Goal: Ask a question: Seek information or help from site administrators or community

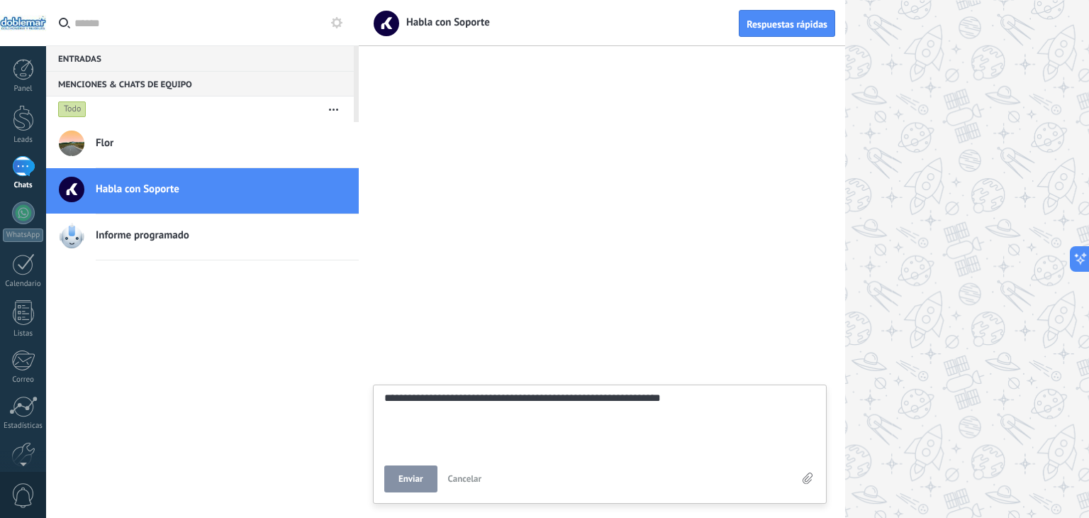
type textarea "**********"
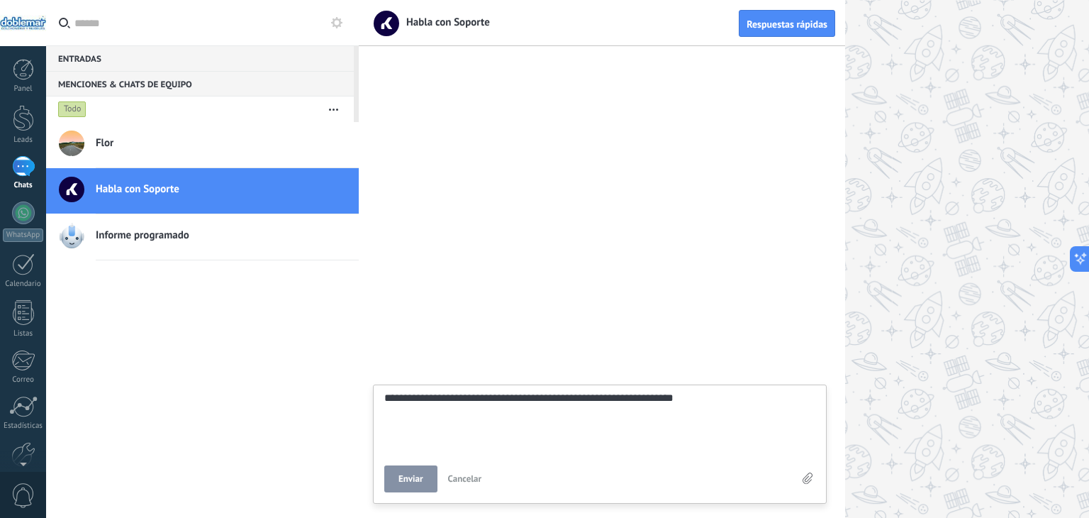
type textarea "**********"
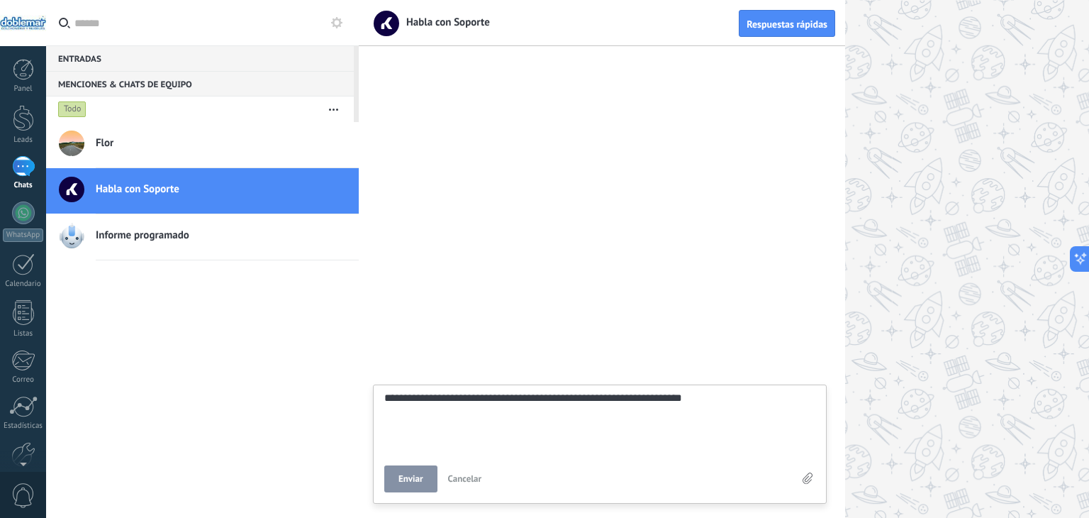
type textarea "**********"
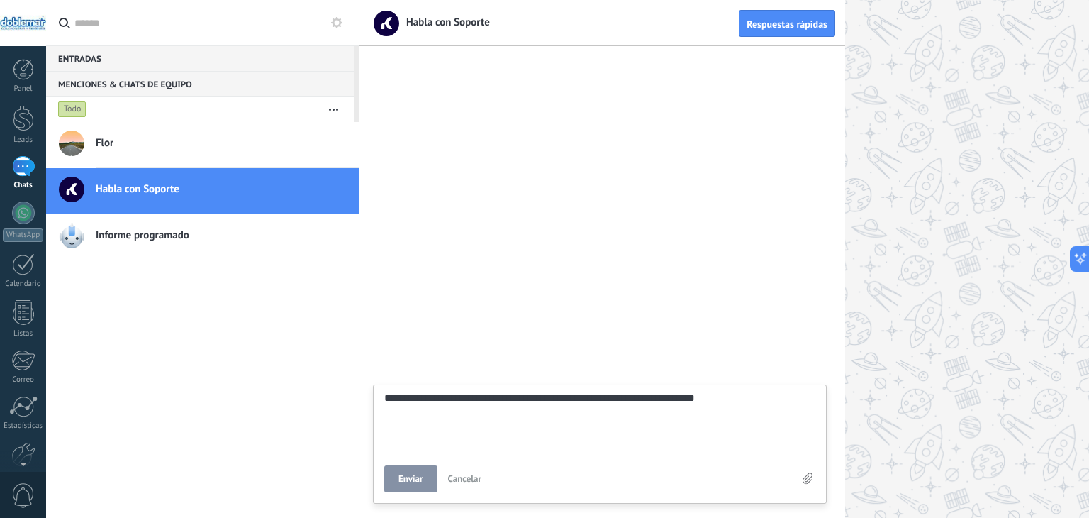
scroll to position [13, 0]
click at [600, 404] on textarea "**********" at bounding box center [599, 421] width 431 height 58
click at [601, 401] on textarea "**********" at bounding box center [599, 421] width 431 height 58
type textarea "**********"
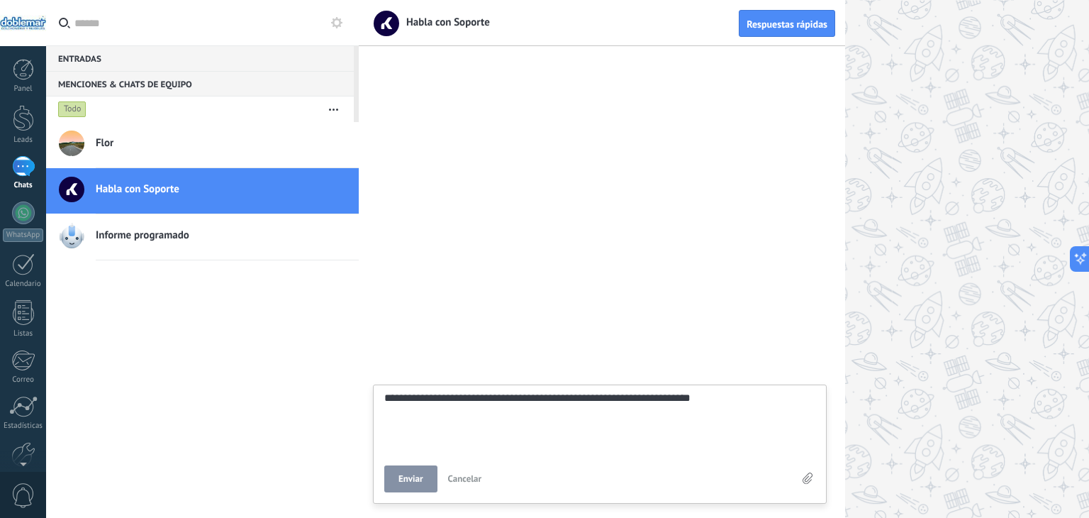
type textarea "**********"
click at [631, 401] on textarea "**********" at bounding box center [599, 421] width 431 height 58
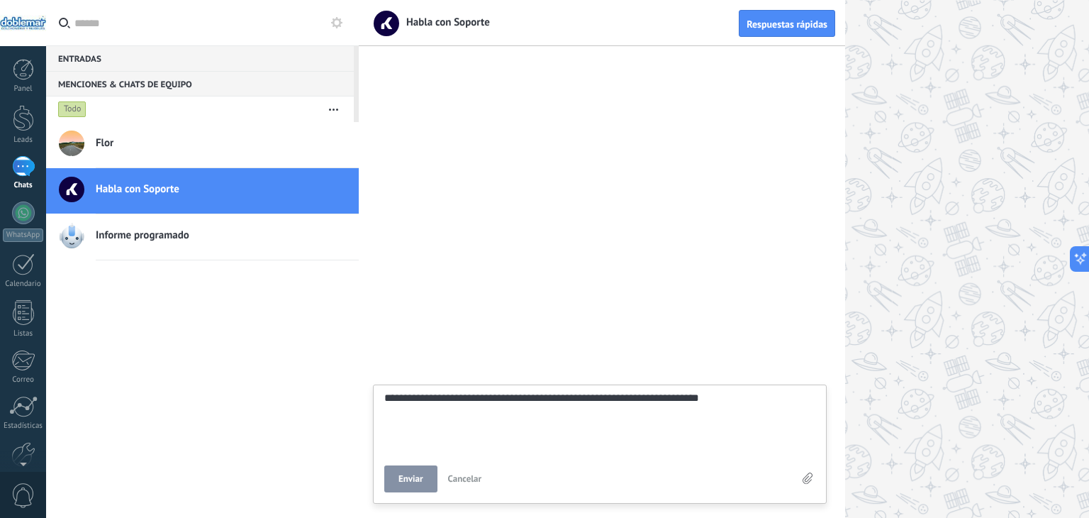
type textarea "**********"
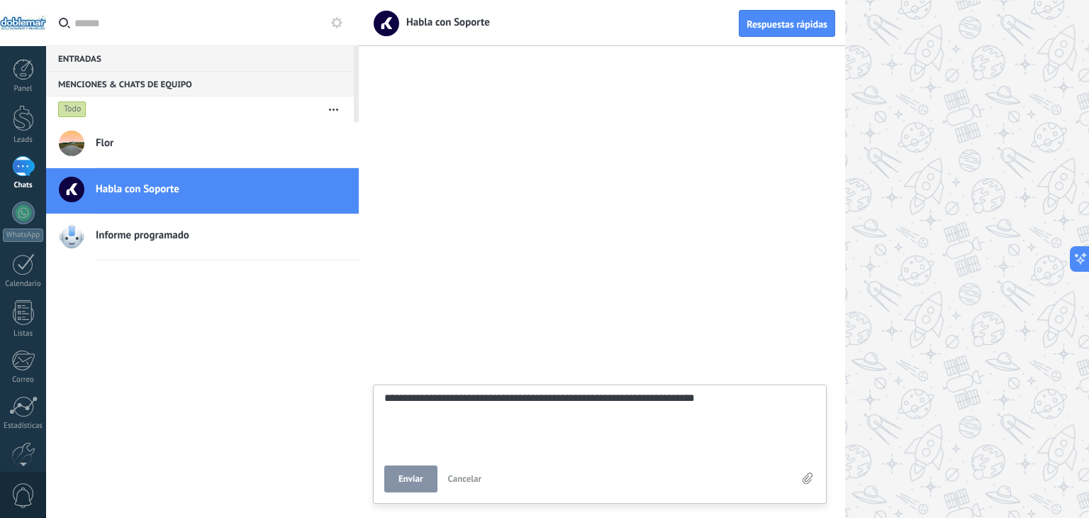
type textarea "**********"
click at [751, 381] on div at bounding box center [602, 286] width 486 height 463
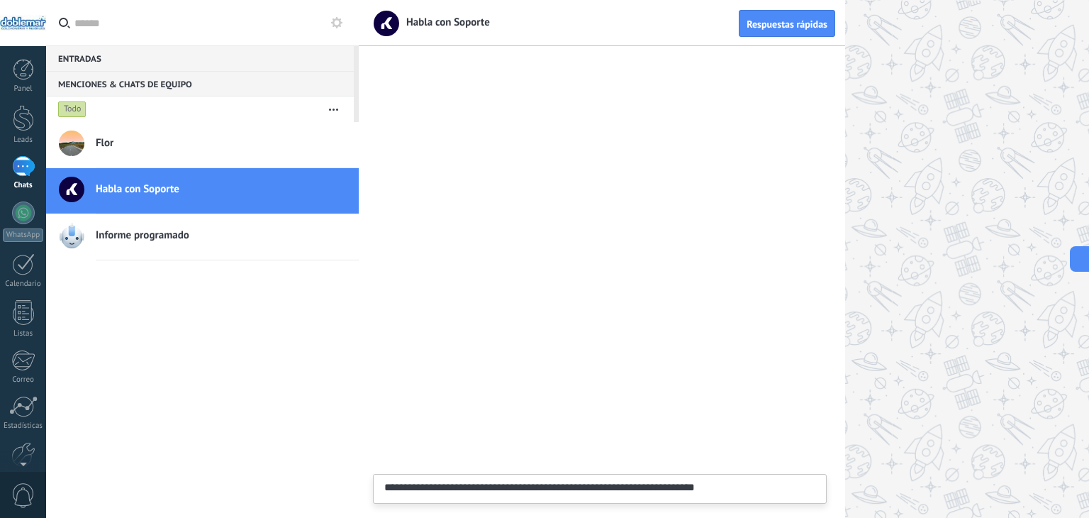
click at [725, 483] on textarea "**********" at bounding box center [599, 510] width 431 height 58
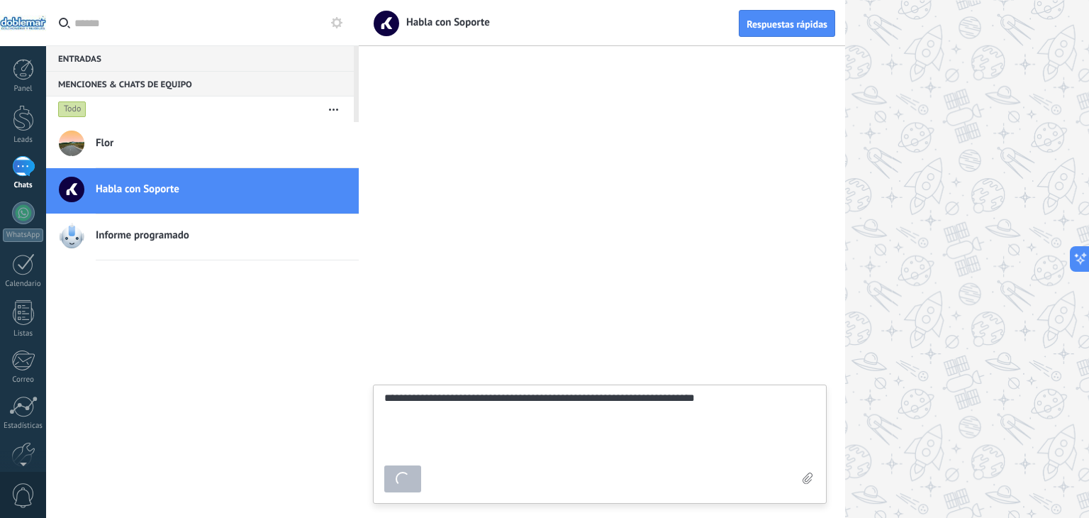
type textarea "*******"
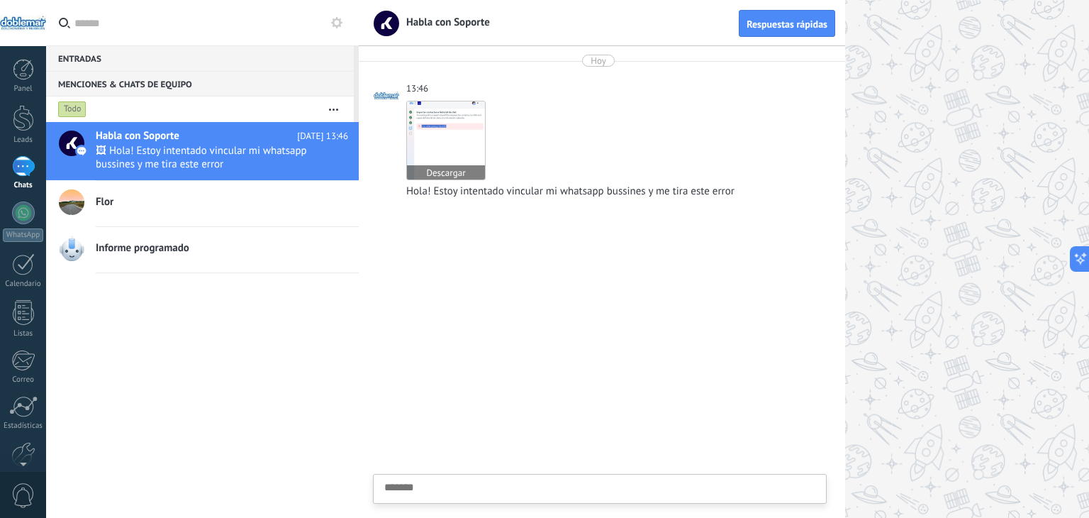
click at [450, 157] on img at bounding box center [446, 140] width 78 height 78
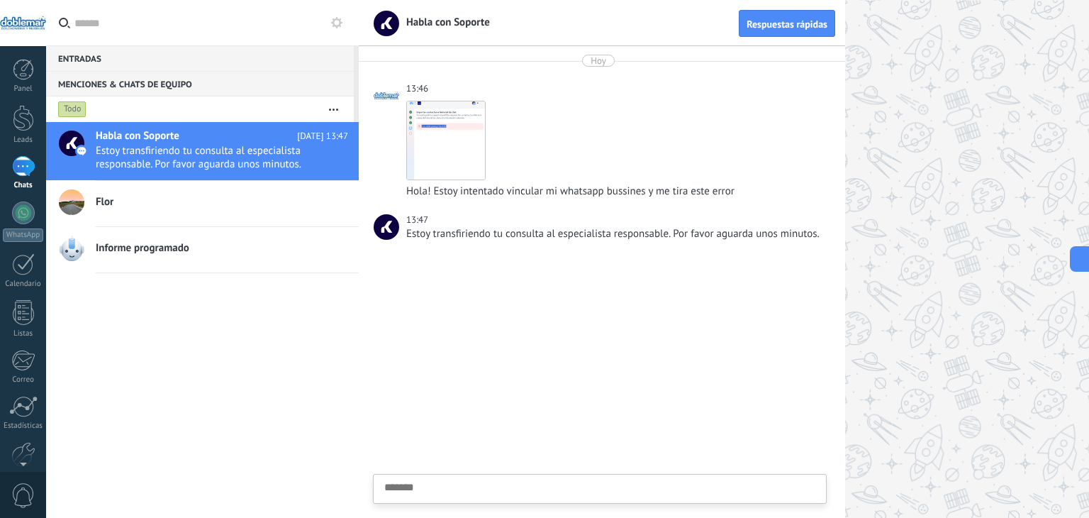
click at [736, 501] on textarea at bounding box center [599, 510] width 431 height 58
click at [414, 481] on span "Enviar" at bounding box center [410, 479] width 25 height 10
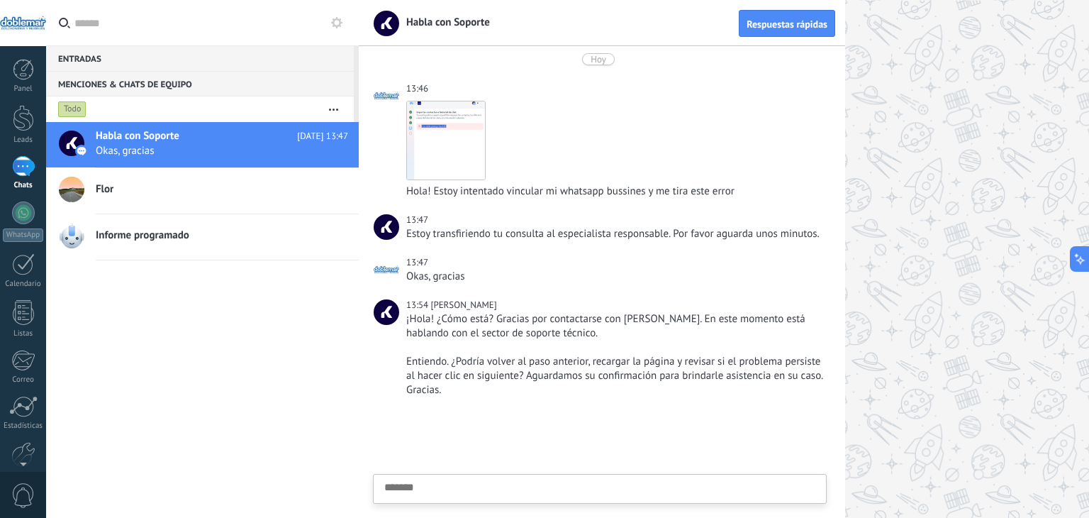
scroll to position [60, 0]
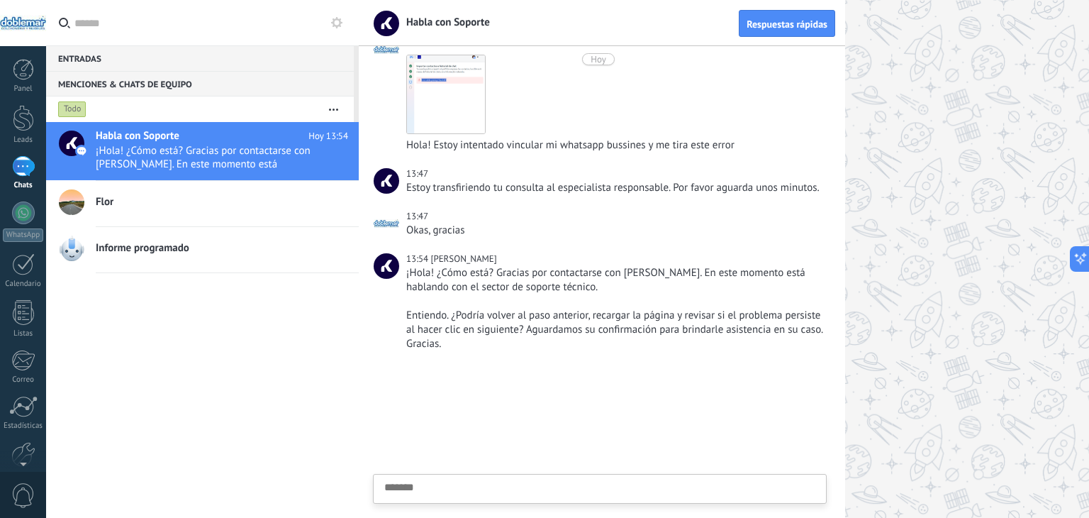
click at [630, 494] on textarea at bounding box center [599, 510] width 431 height 58
click at [430, 480] on button "Enviar" at bounding box center [410, 478] width 53 height 27
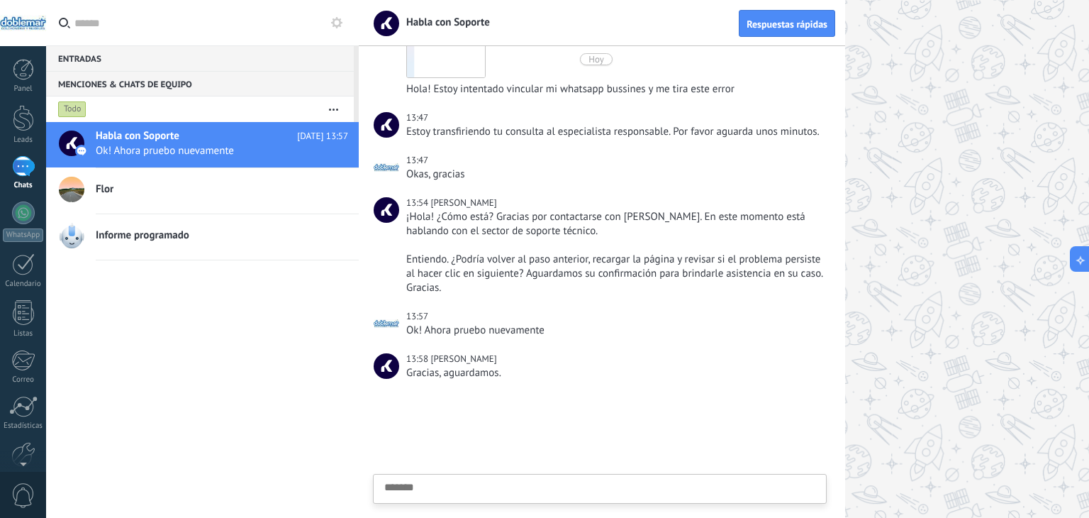
scroll to position [145, 0]
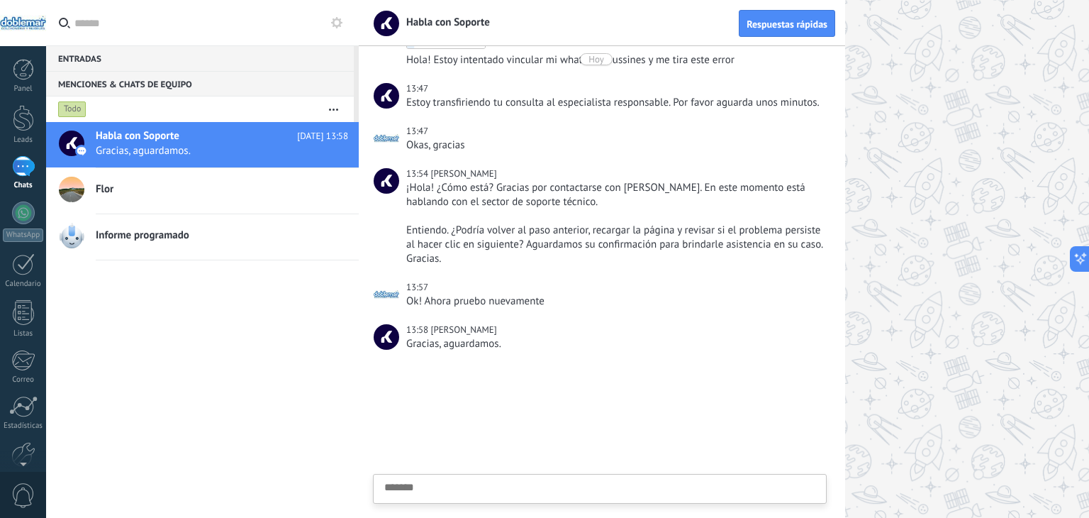
click at [152, 394] on div "Habla con Soporte [DATE] 13:58 [GEOGRAPHIC_DATA], aguardamos. Flor Informe prog…" at bounding box center [202, 320] width 313 height 396
click at [800, 415] on div at bounding box center [602, 440] width 486 height 153
drag, startPoint x: 207, startPoint y: 386, endPoint x: 477, endPoint y: 375, distance: 270.3
click at [207, 386] on div "Habla con Soporte [DATE] 13:58 [GEOGRAPHIC_DATA], aguardamos. Flor Informe prog…" at bounding box center [202, 320] width 313 height 396
click at [670, 497] on textarea at bounding box center [599, 510] width 431 height 58
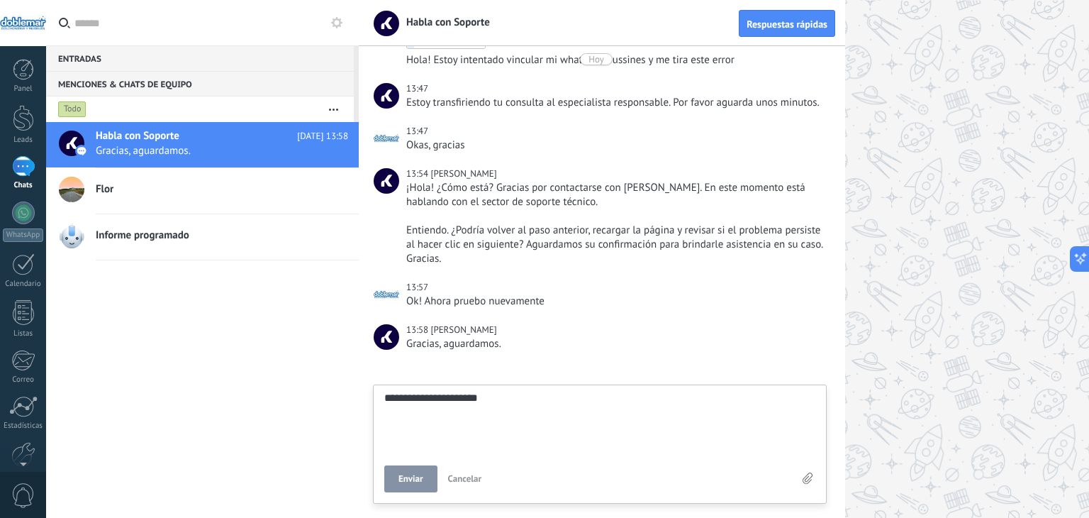
scroll to position [13, 0]
click at [400, 474] on span "Enviar" at bounding box center [410, 479] width 25 height 10
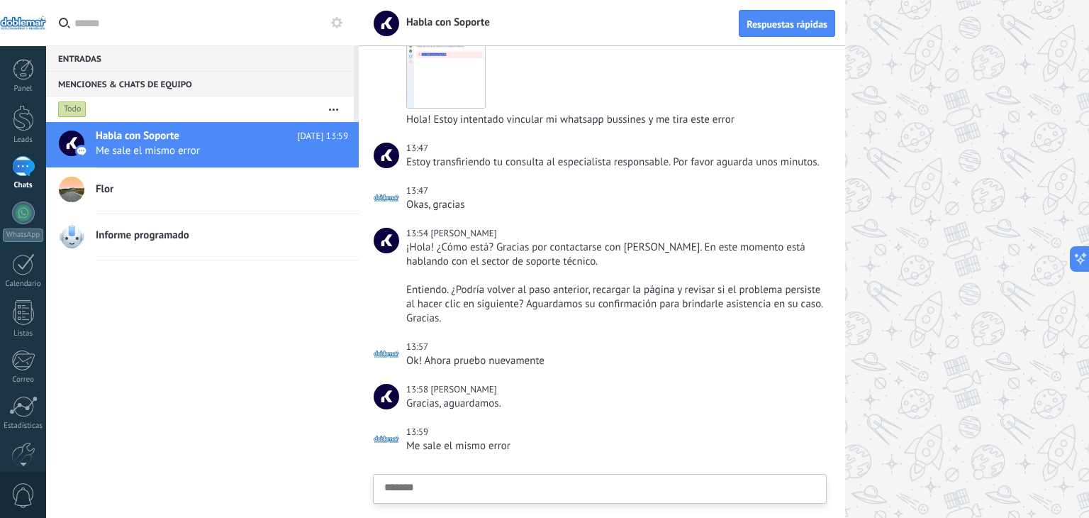
scroll to position [0, 0]
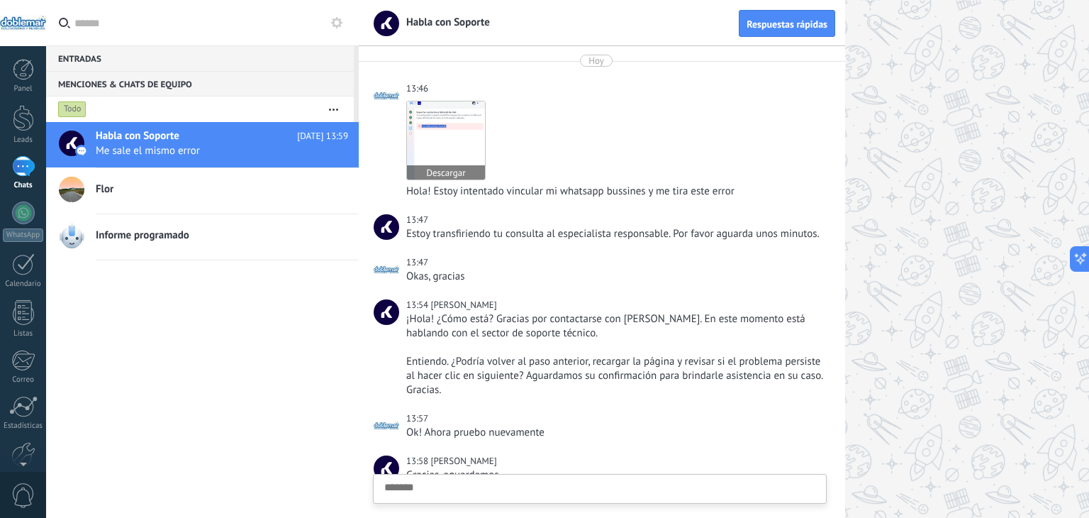
click at [469, 166] on link "Descargar" at bounding box center [445, 140] width 79 height 79
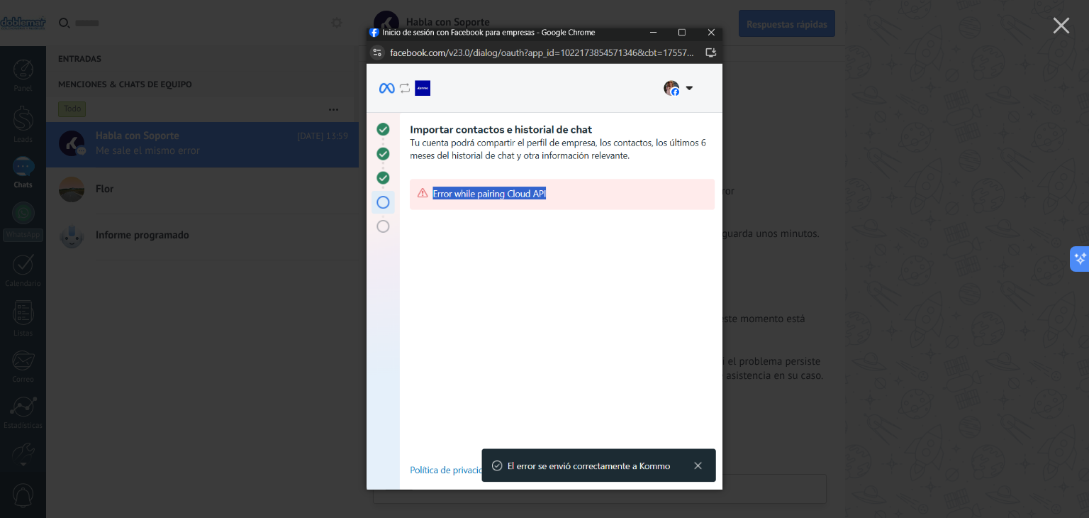
click at [828, 255] on div at bounding box center [544, 259] width 1089 height 518
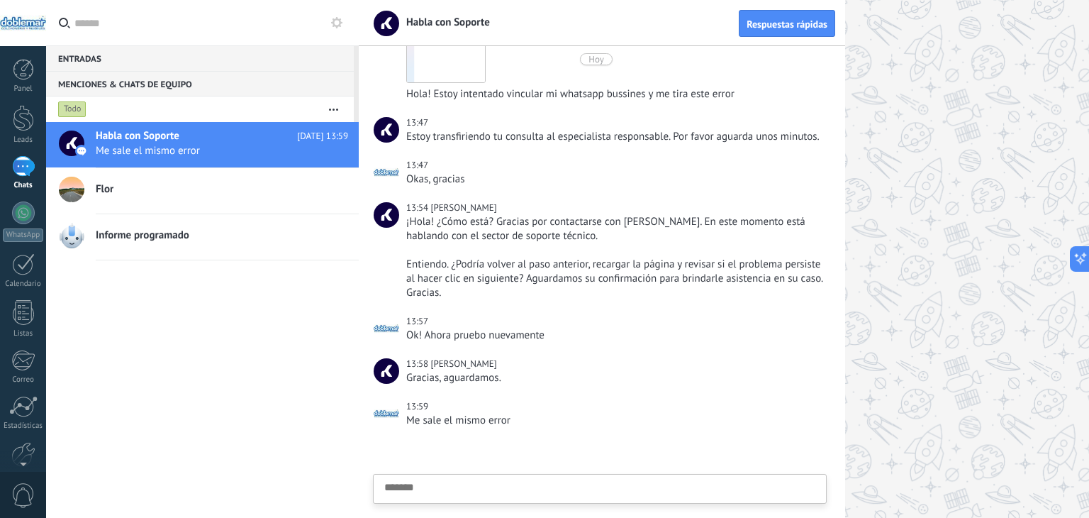
scroll to position [187, 0]
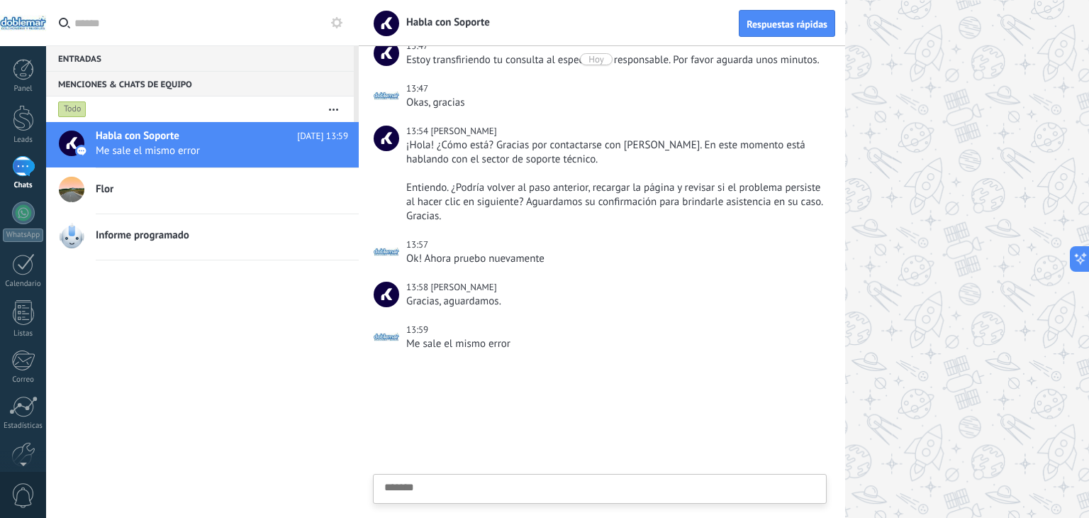
click at [822, 427] on div at bounding box center [602, 440] width 486 height 153
click at [762, 476] on div "Enviar Cancelar" at bounding box center [600, 488] width 452 height 28
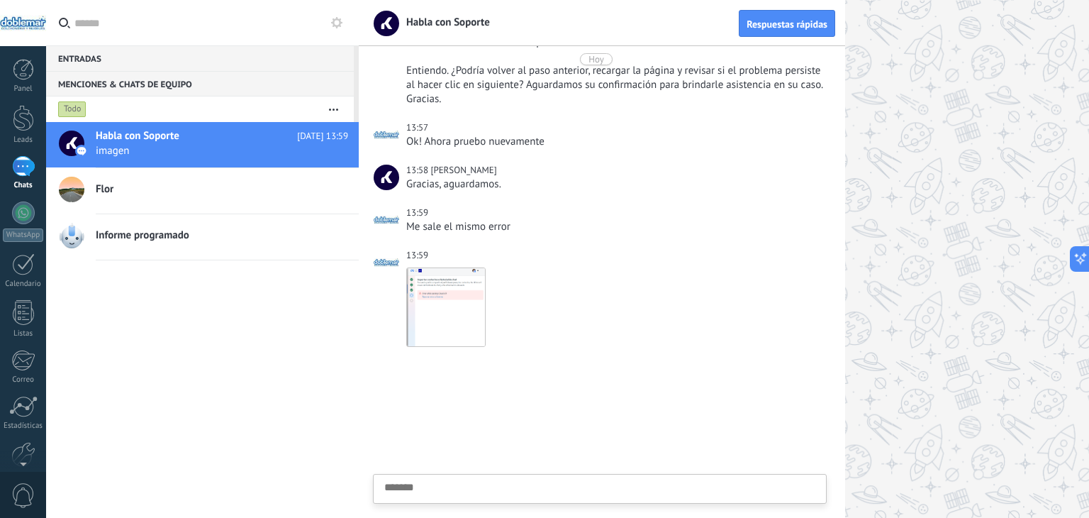
click at [775, 286] on div "Descargar" at bounding box center [614, 306] width 417 height 79
click at [785, 335] on div "Descargar" at bounding box center [614, 306] width 417 height 79
click at [927, 287] on div at bounding box center [724, 259] width 730 height 518
drag, startPoint x: 647, startPoint y: 384, endPoint x: 648, endPoint y: 413, distance: 29.1
click at [647, 385] on div at bounding box center [602, 440] width 486 height 153
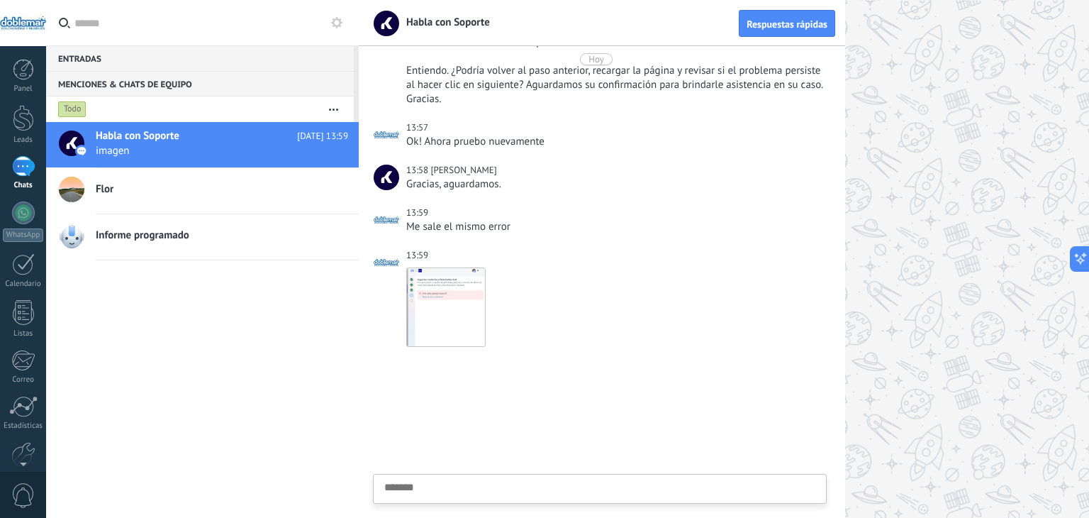
click at [600, 481] on textarea at bounding box center [599, 510] width 431 height 58
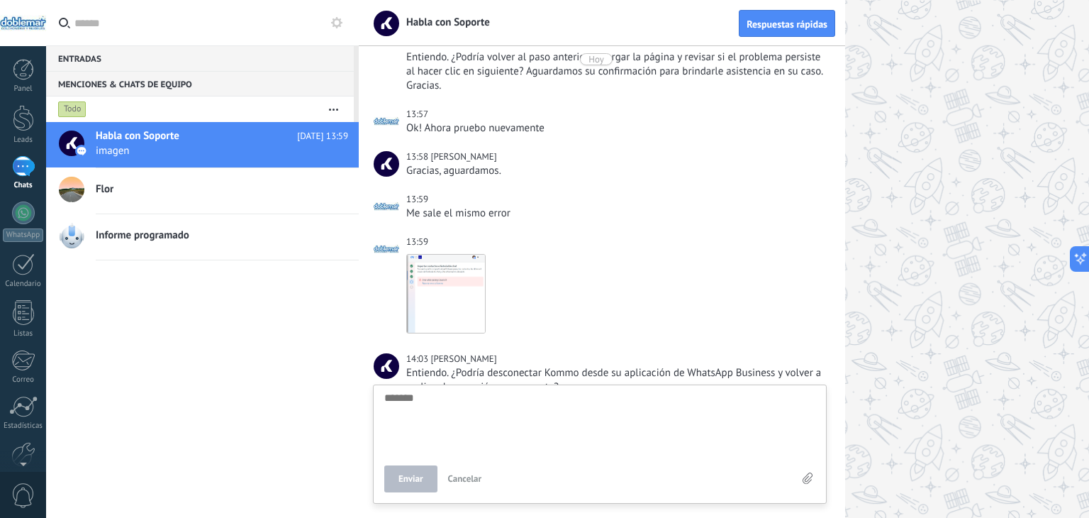
scroll to position [531, 0]
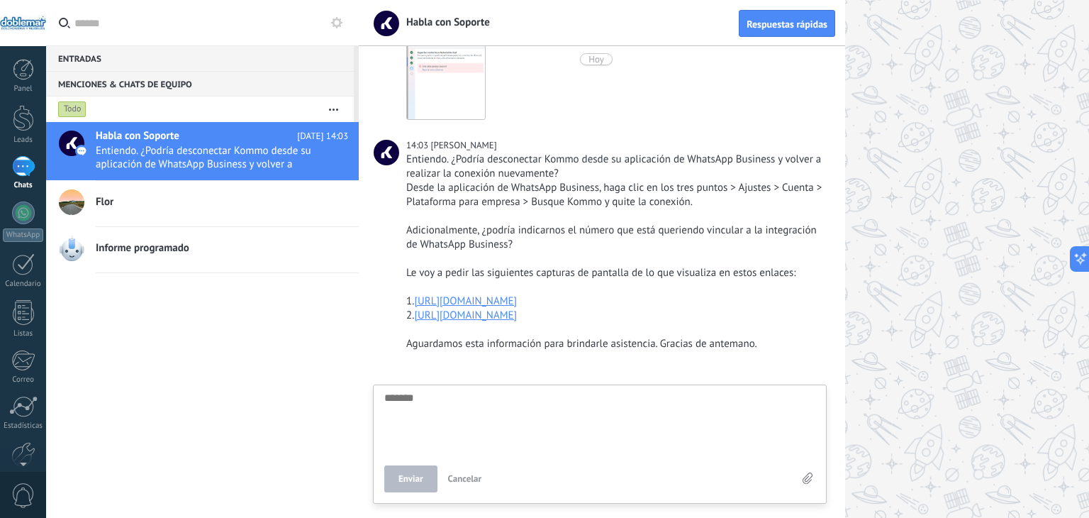
click at [912, 296] on div at bounding box center [724, 259] width 730 height 518
click at [517, 311] on link "[URL][DOMAIN_NAME]" at bounding box center [465, 314] width 103 height 13
click at [121, 293] on div "Habla con Soporte [DATE] 14:03 Flor Informe programado" at bounding box center [202, 320] width 313 height 396
click at [123, 330] on div "Habla con Soporte [DATE] 14:03 Flor Informe programado" at bounding box center [202, 320] width 313 height 396
click at [159, 327] on div "Habla con Soporte [DATE] 14:03 Flor Informe programado" at bounding box center [202, 320] width 313 height 396
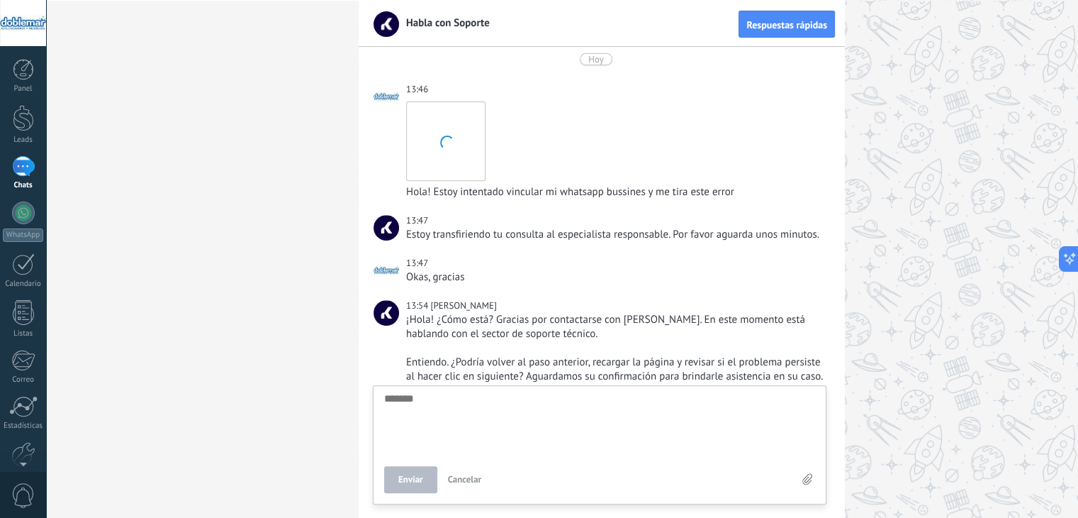
scroll to position [508, 0]
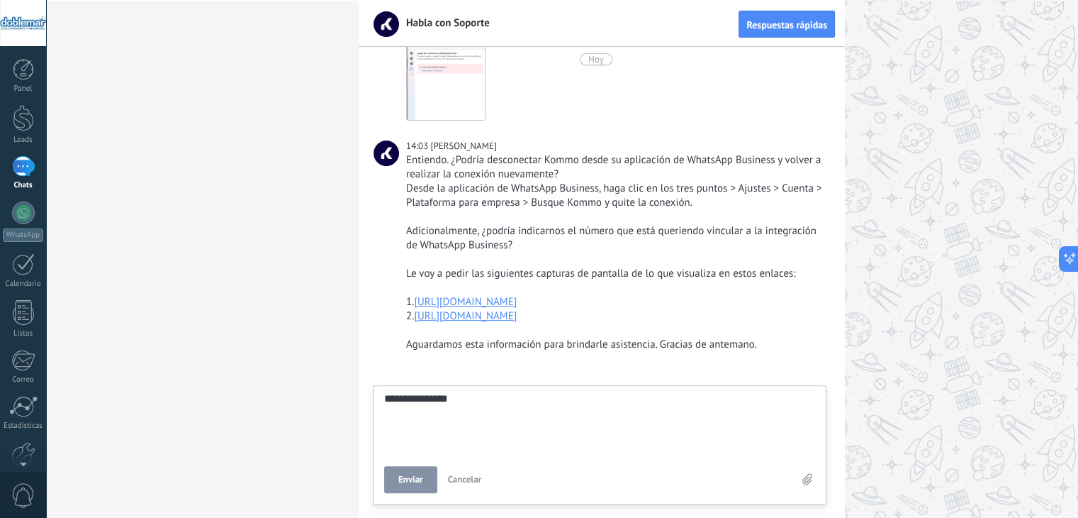
scroll to position [13, 0]
drag, startPoint x: 691, startPoint y: 303, endPoint x: 415, endPoint y: 304, distance: 275.8
click at [415, 304] on div "1. [URL][DOMAIN_NAME]" at bounding box center [614, 302] width 417 height 14
copy link "[URL][DOMAIN_NAME]"
drag, startPoint x: 746, startPoint y: 318, endPoint x: 416, endPoint y: 316, distance: 329.7
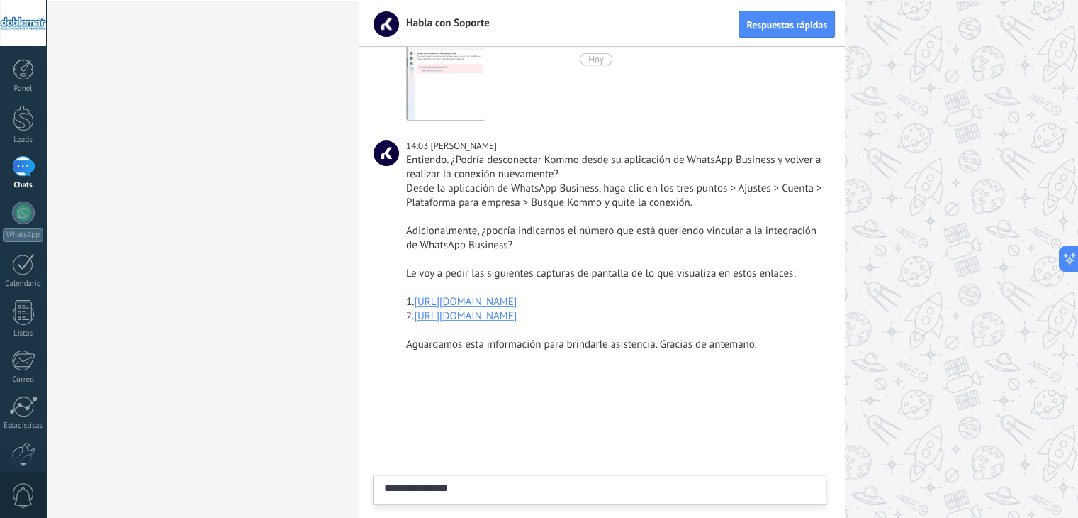
click at [416, 316] on div "2. [URL][DOMAIN_NAME]" at bounding box center [614, 316] width 417 height 14
copy link "[URL][DOMAIN_NAME]"
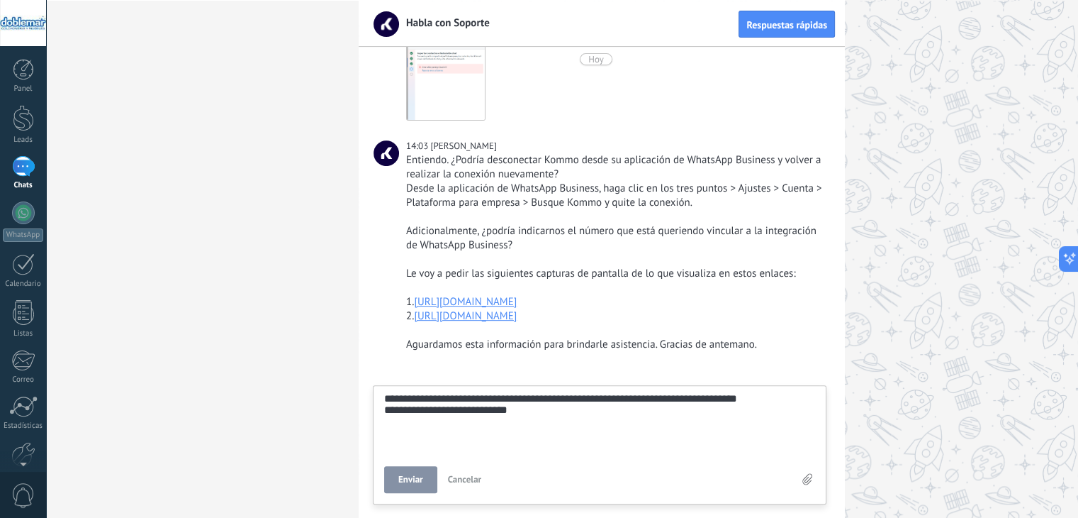
scroll to position [54, 0]
click at [408, 56] on span "Enviar" at bounding box center [410, 51] width 25 height 10
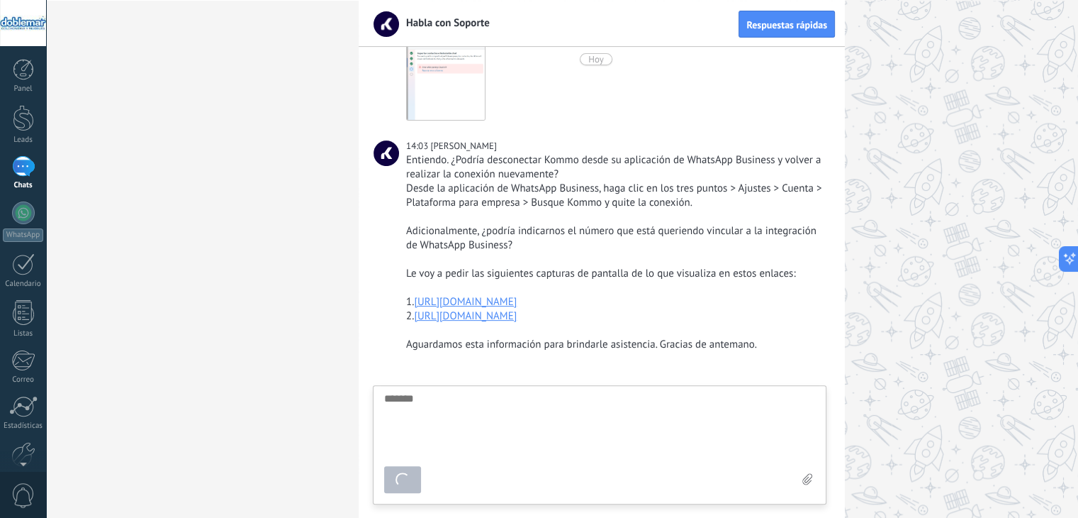
scroll to position [588, 0]
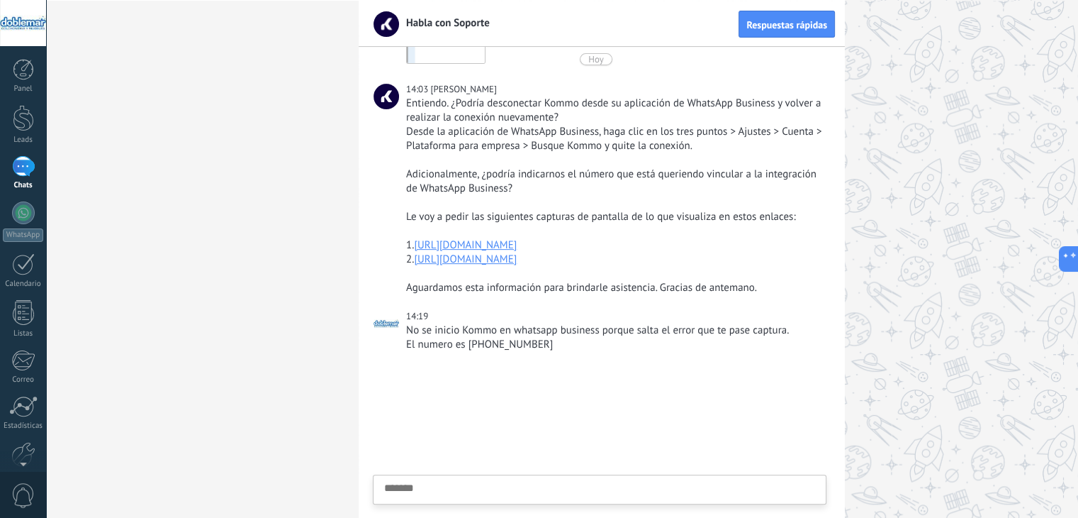
click at [517, 240] on link "[URL][DOMAIN_NAME]" at bounding box center [465, 244] width 103 height 13
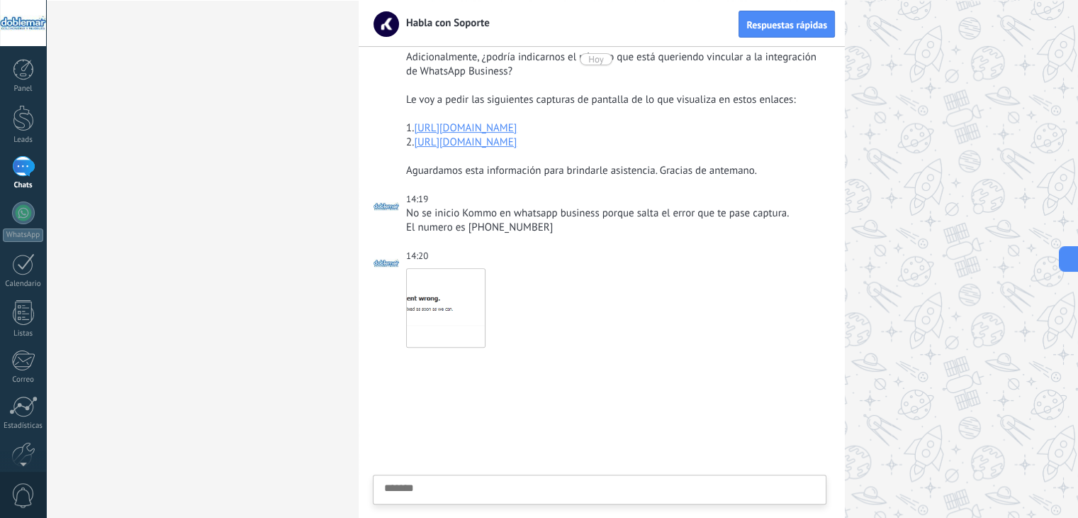
click at [517, 140] on link "[URL][DOMAIN_NAME]" at bounding box center [465, 141] width 103 height 13
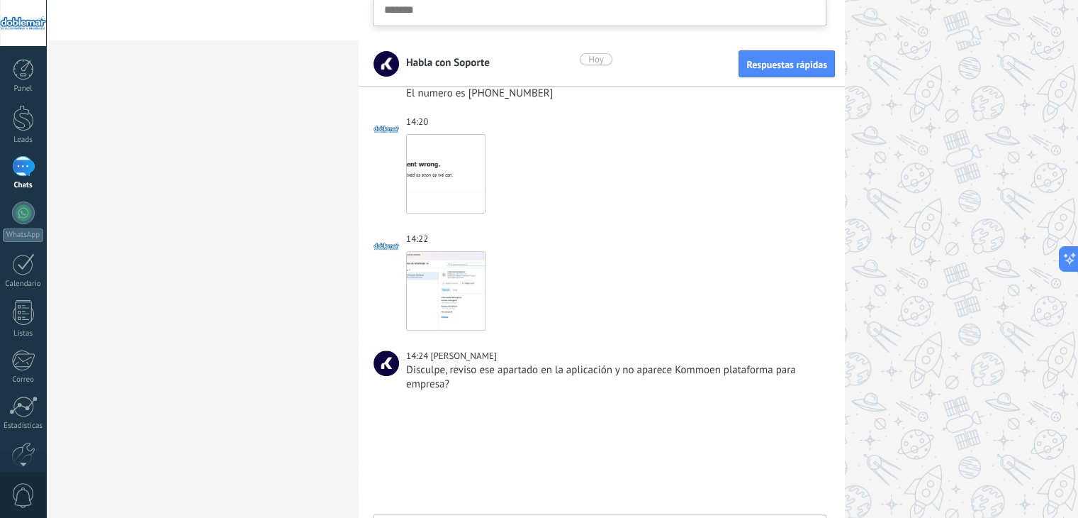
scroll to position [517, 0]
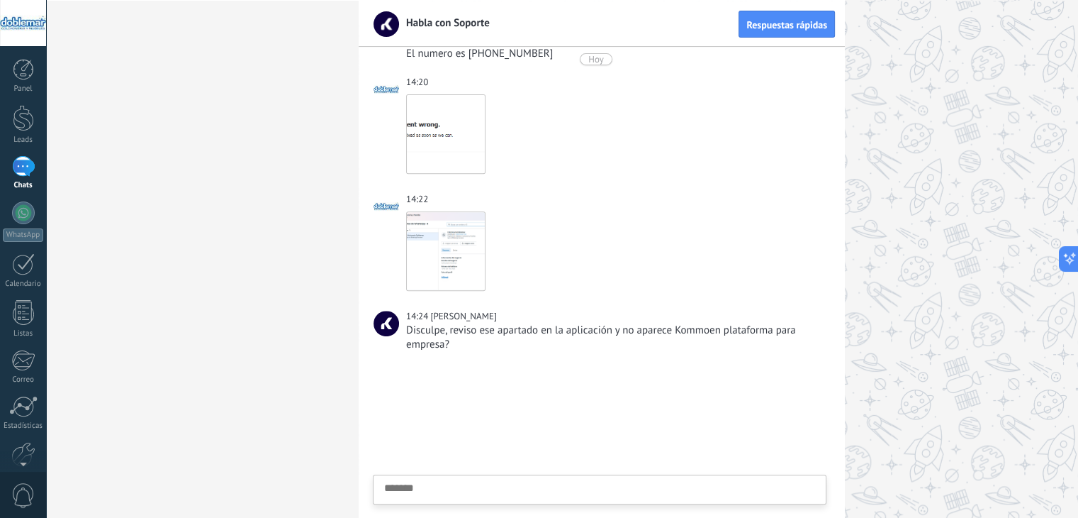
click at [981, 250] on div at bounding box center [719, 260] width 720 height 518
click at [703, 65] on div "Enviar Cancelar" at bounding box center [593, 51] width 418 height 27
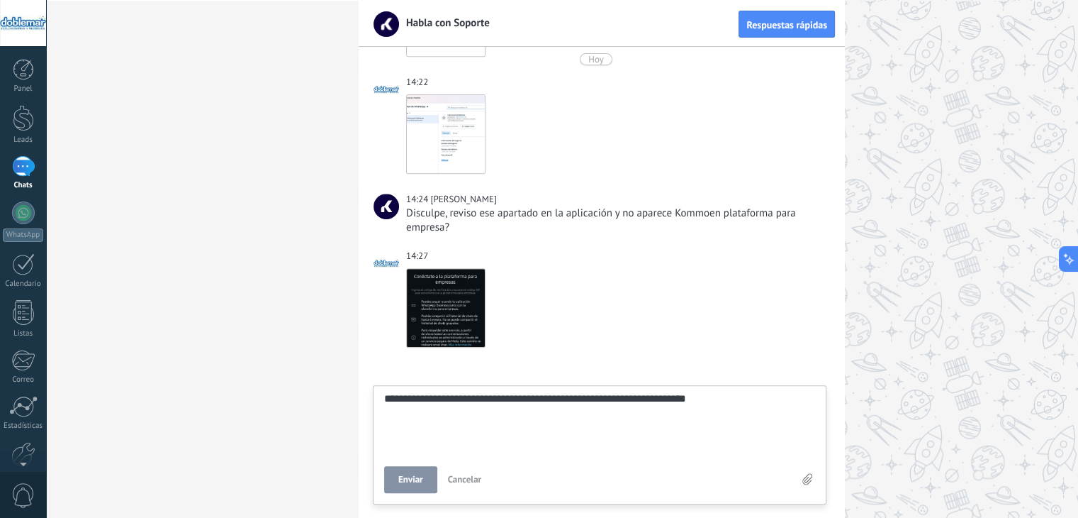
scroll to position [27, 0]
click at [412, 65] on button "Enviar" at bounding box center [410, 51] width 53 height 27
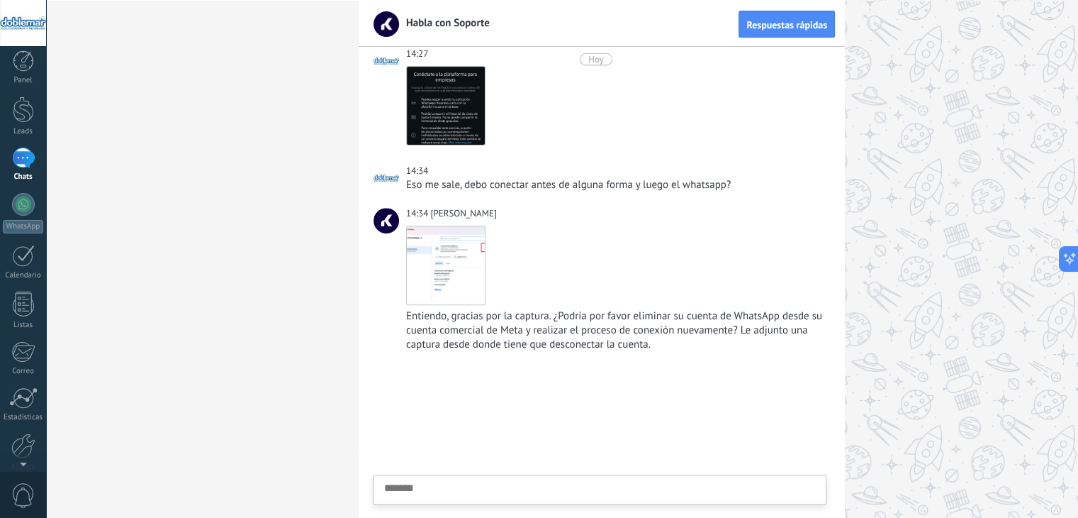
scroll to position [0, 0]
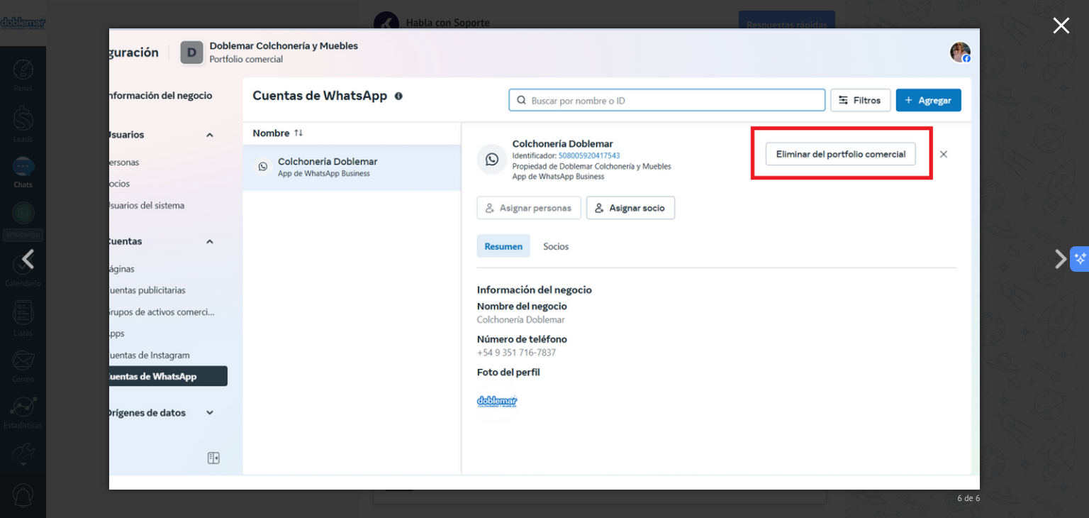
click at [1061, 42] on button "button" at bounding box center [1061, 27] width 55 height 55
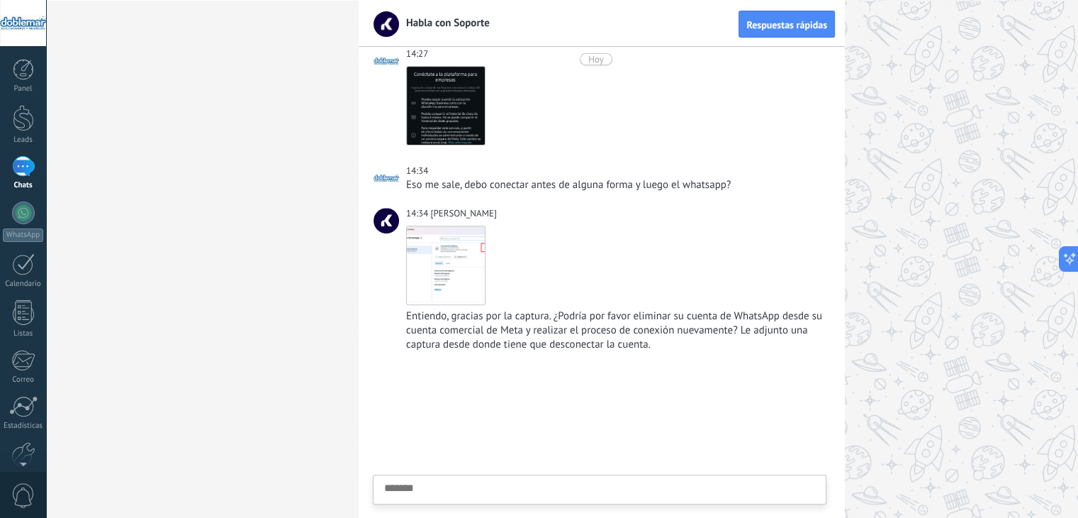
scroll to position [1244, 0]
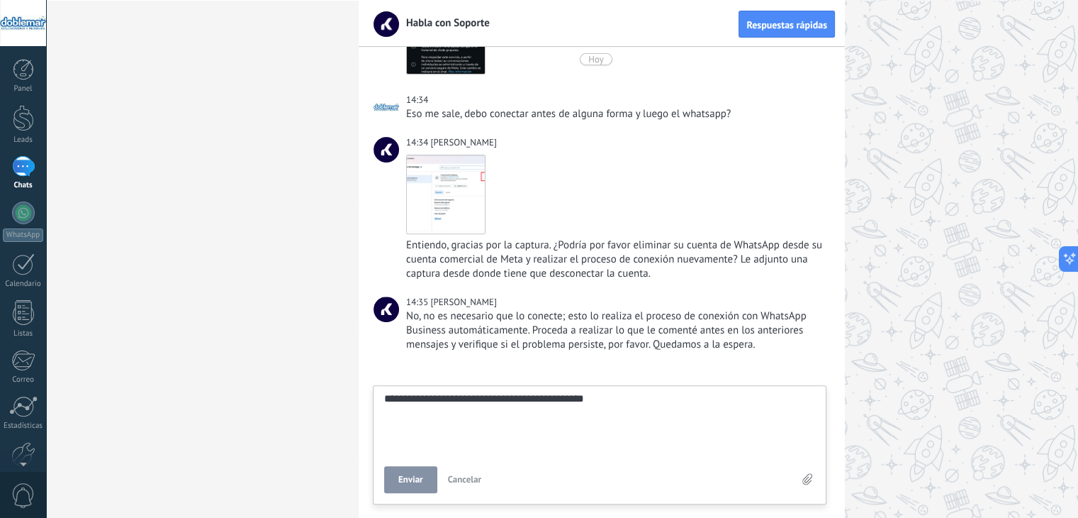
scroll to position [27, 0]
click at [408, 56] on span "Enviar" at bounding box center [410, 51] width 25 height 10
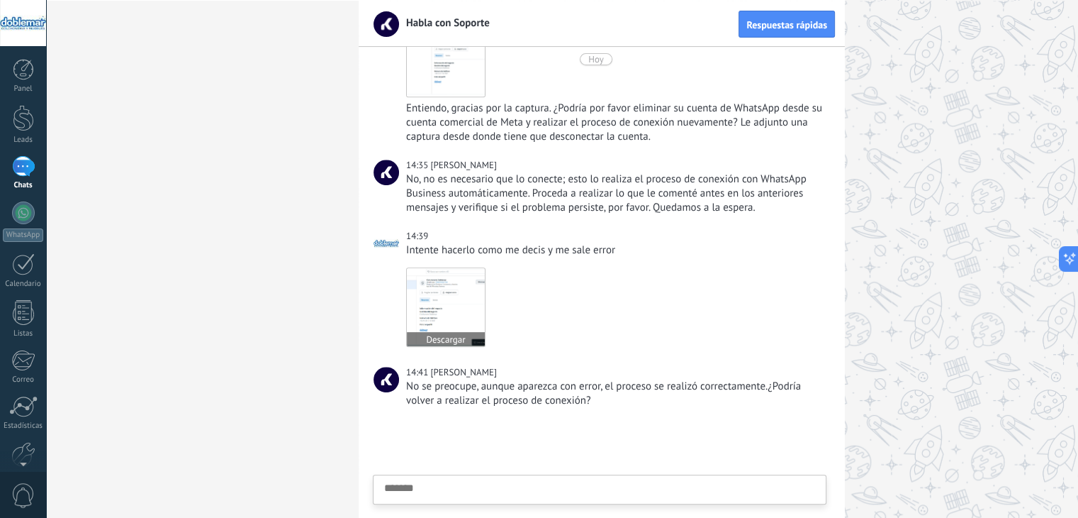
scroll to position [1436, 0]
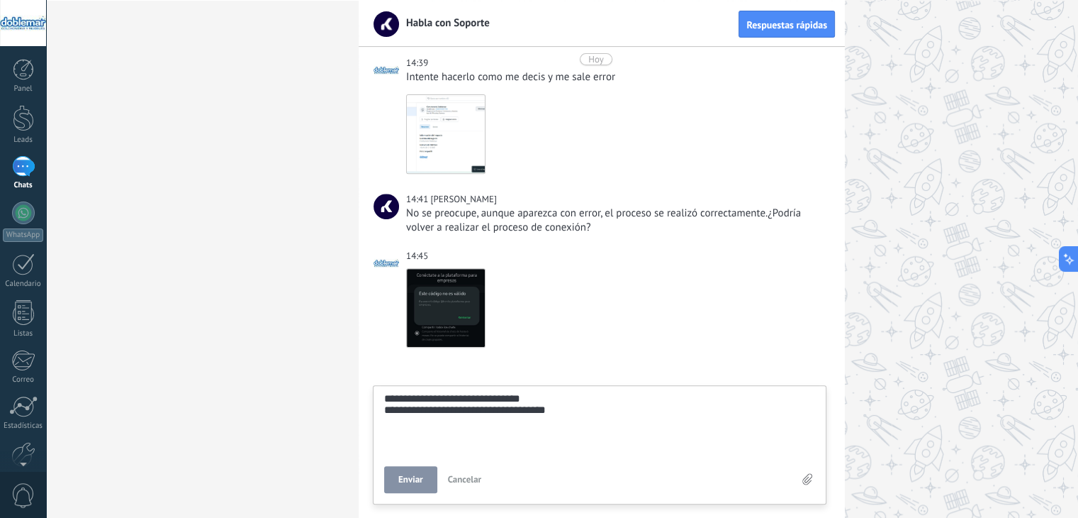
scroll to position [40, 0]
click at [394, 65] on button "Enviar" at bounding box center [410, 51] width 53 height 27
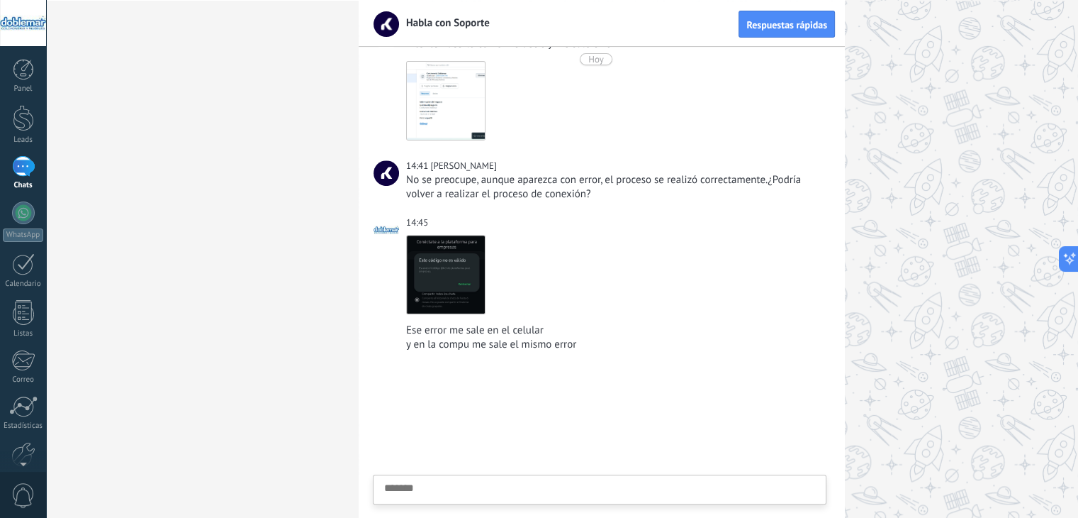
scroll to position [13, 0]
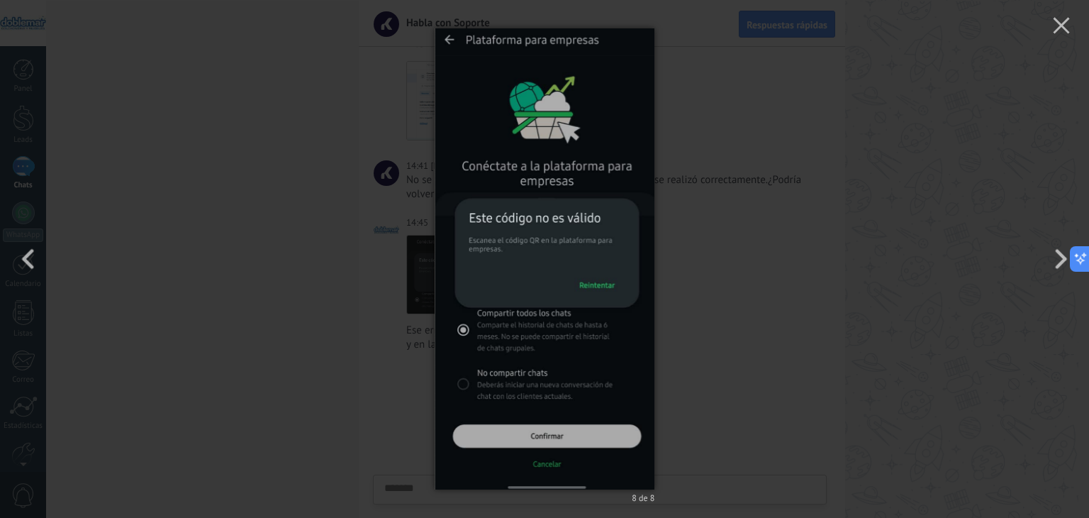
click at [829, 337] on div "8 de 8" at bounding box center [544, 259] width 1089 height 518
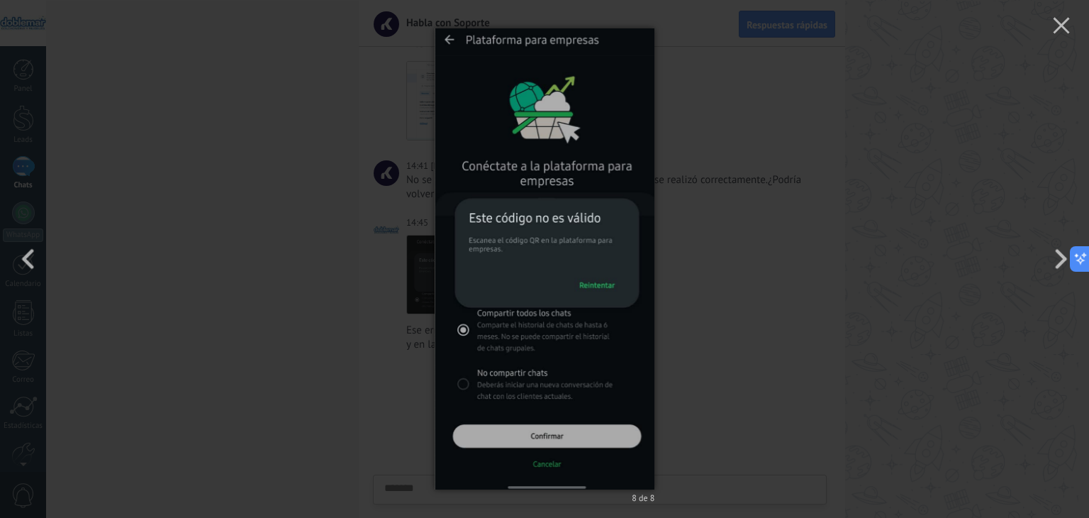
click at [388, 269] on div "8 de 8" at bounding box center [544, 259] width 1089 height 518
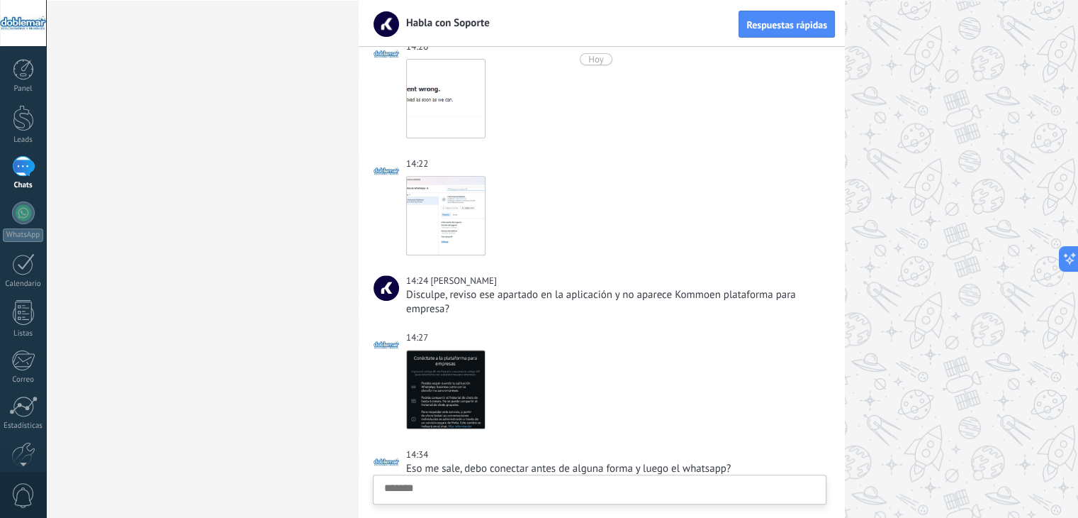
scroll to position [1728, 0]
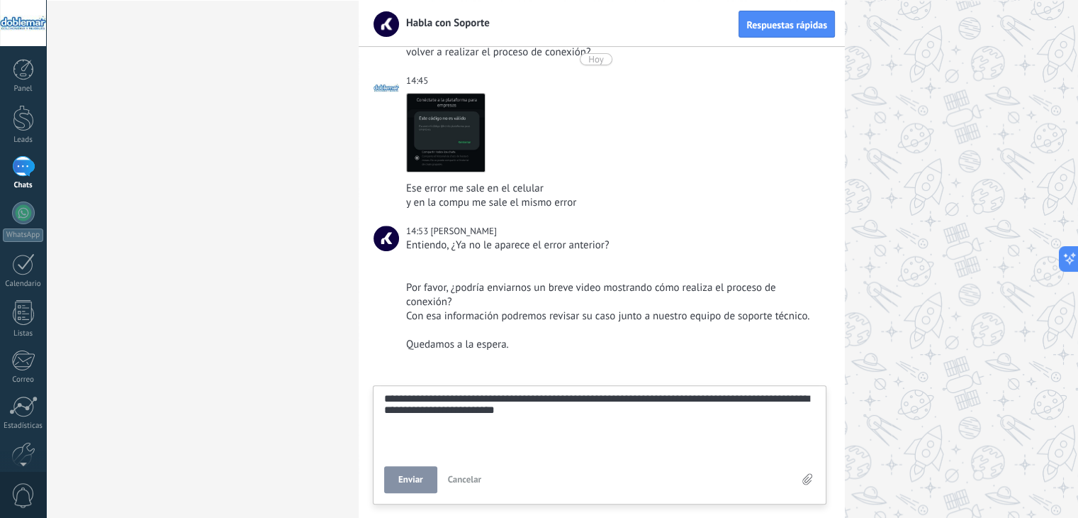
scroll to position [27, 0]
click at [413, 56] on span "Enviar" at bounding box center [410, 51] width 25 height 10
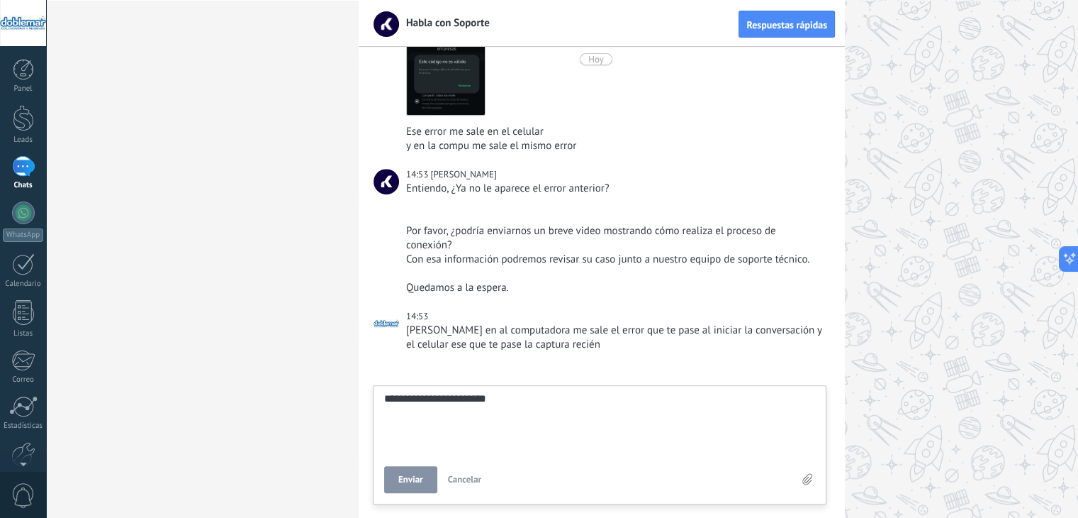
click at [406, 56] on span "Enviar" at bounding box center [410, 51] width 25 height 10
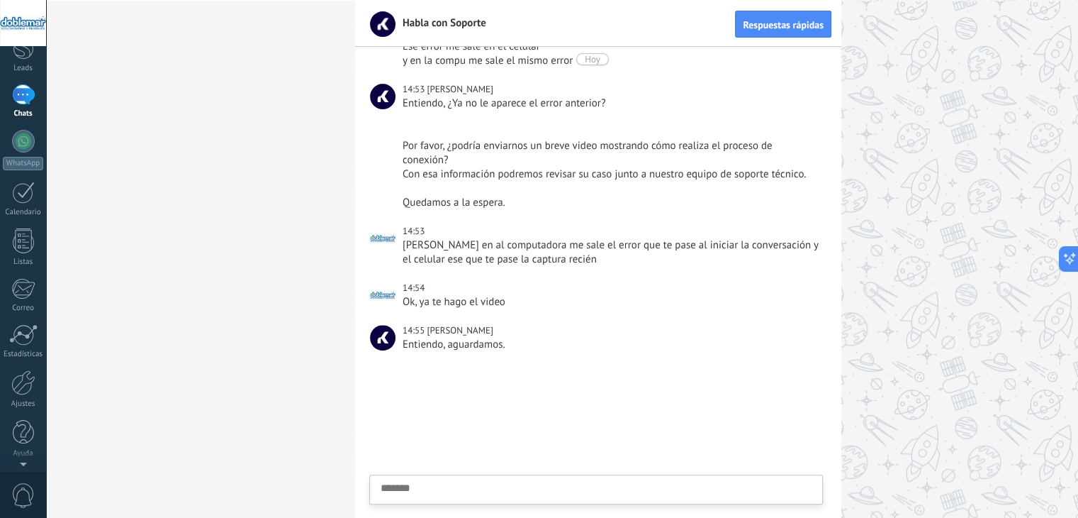
scroll to position [0, 0]
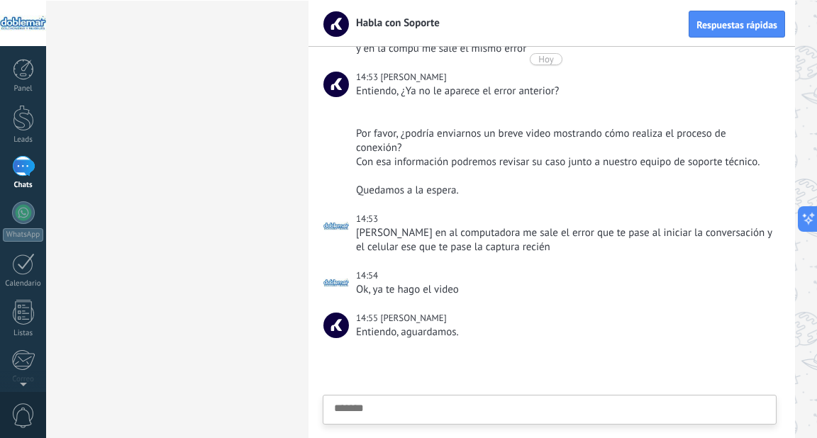
scroll to position [1950, 0]
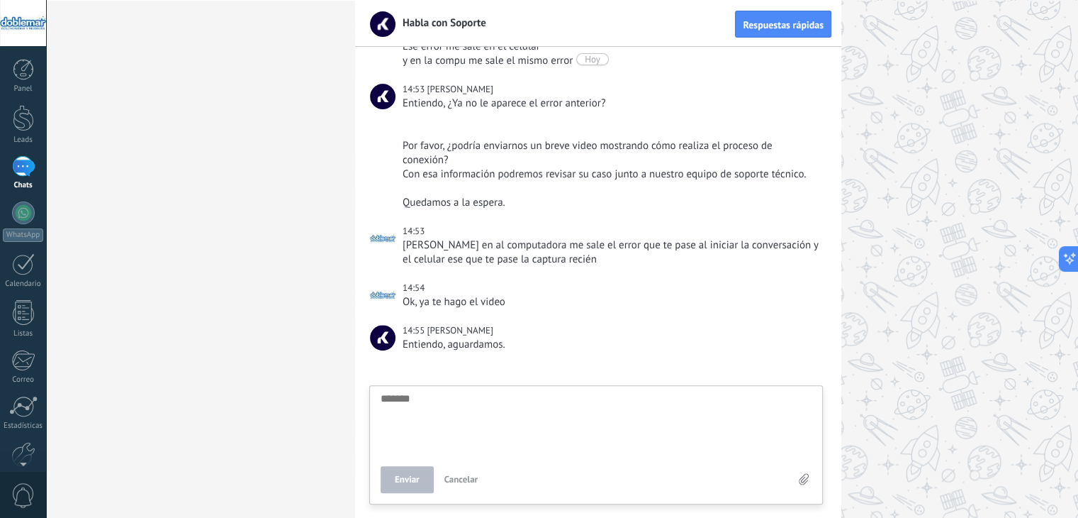
click at [805, 57] on icon at bounding box center [804, 51] width 10 height 12
click at [0, 0] on input "file" at bounding box center [0, 0] width 0 height 0
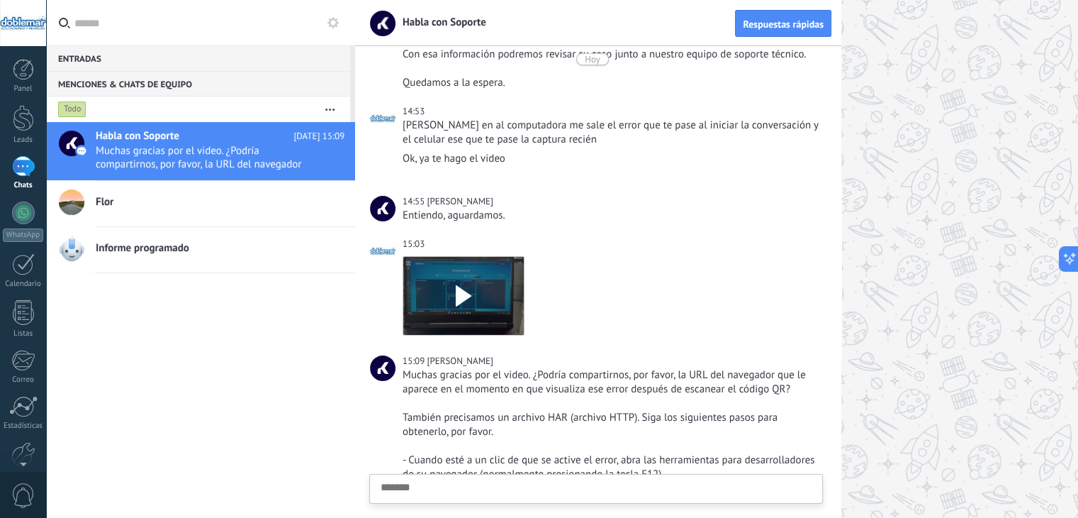
scroll to position [2271, 0]
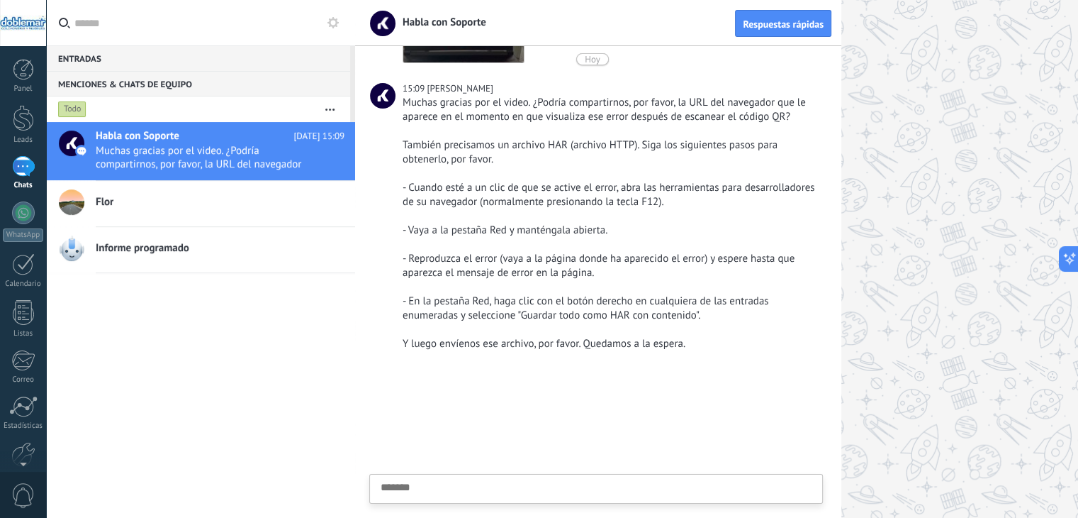
click at [939, 279] on div at bounding box center [716, 259] width 723 height 518
click at [535, 483] on textarea at bounding box center [596, 510] width 431 height 58
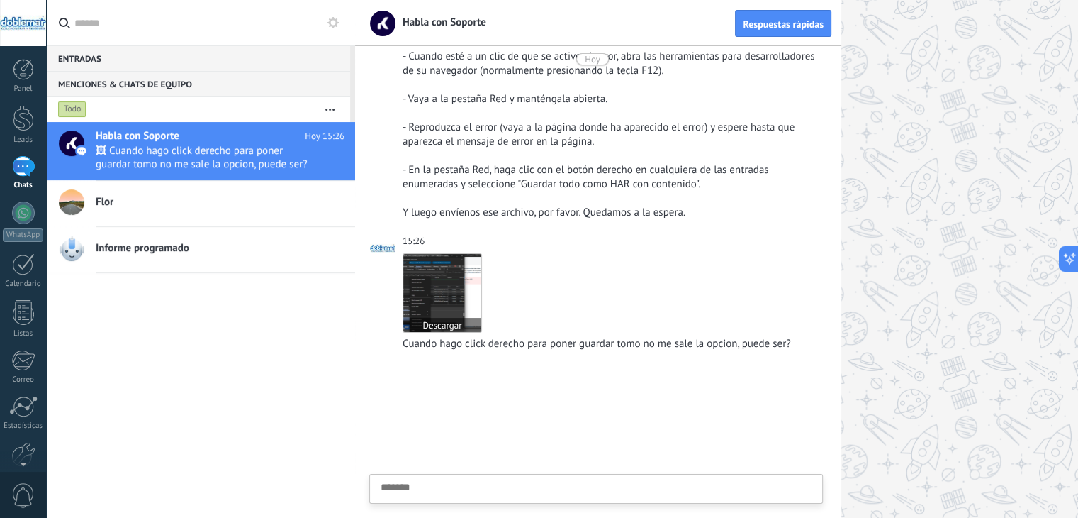
click at [442, 289] on img at bounding box center [442, 293] width 78 height 78
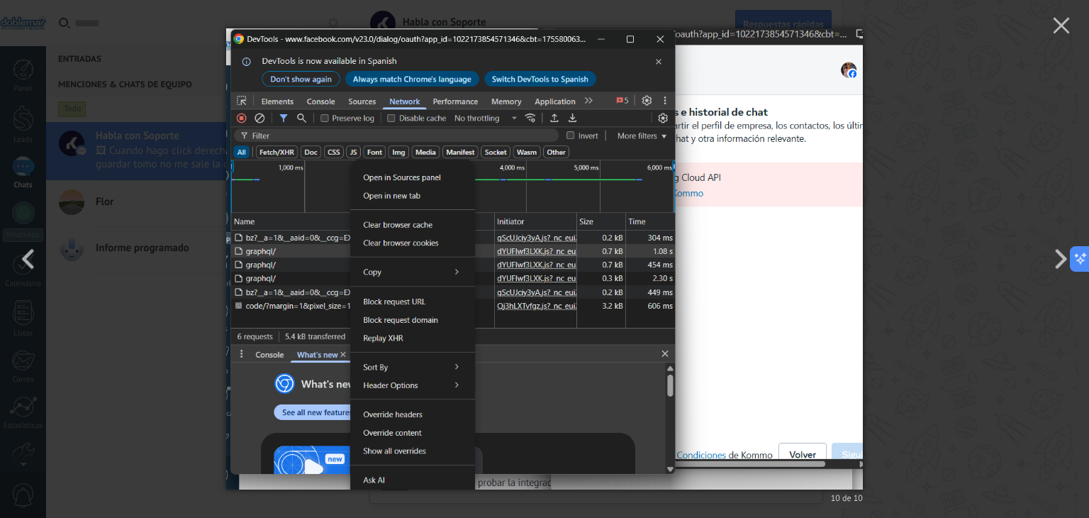
click at [712, 229] on img at bounding box center [544, 259] width 637 height 518
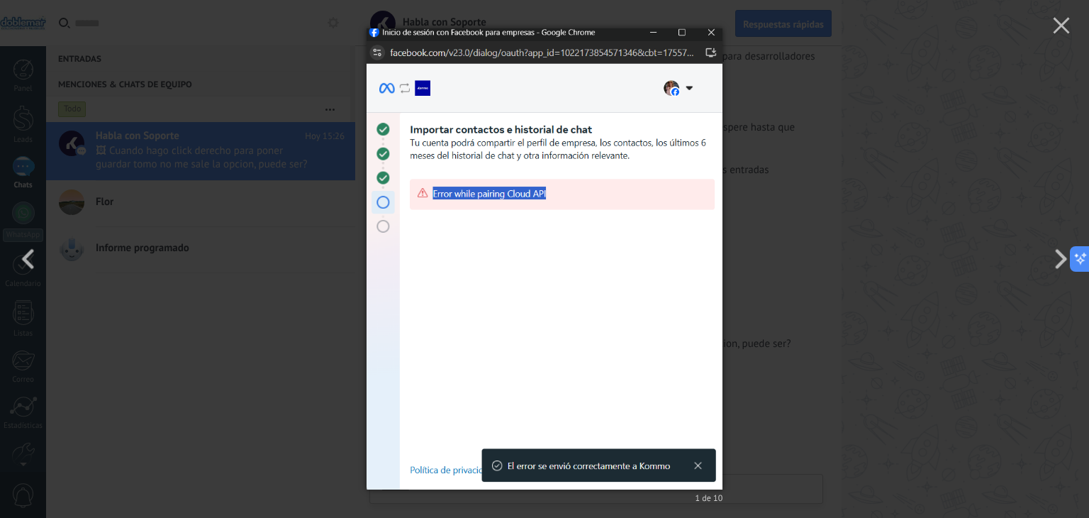
click at [809, 232] on div "1 de 10" at bounding box center [544, 259] width 1089 height 518
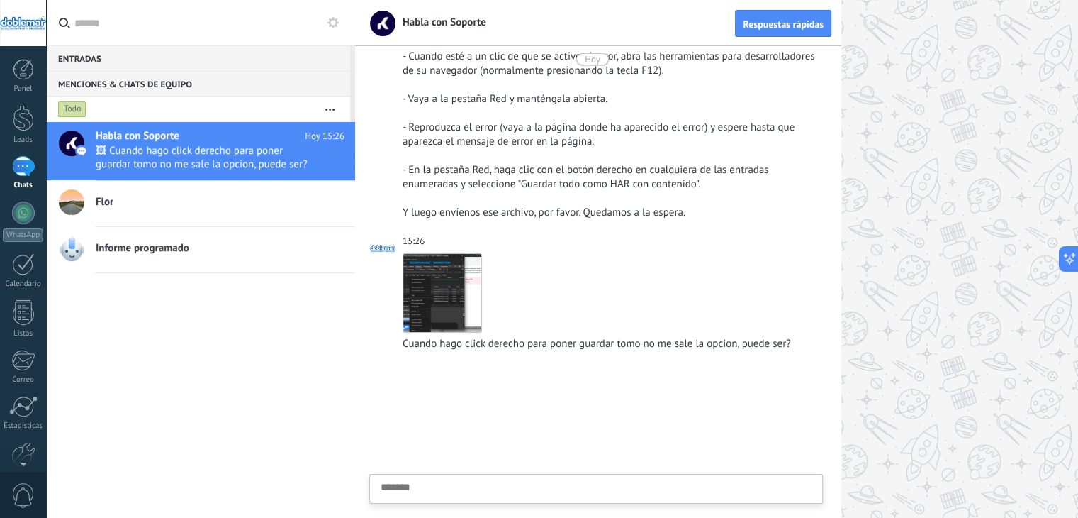
scroll to position [517, 0]
